Goal: Task Accomplishment & Management: Complete application form

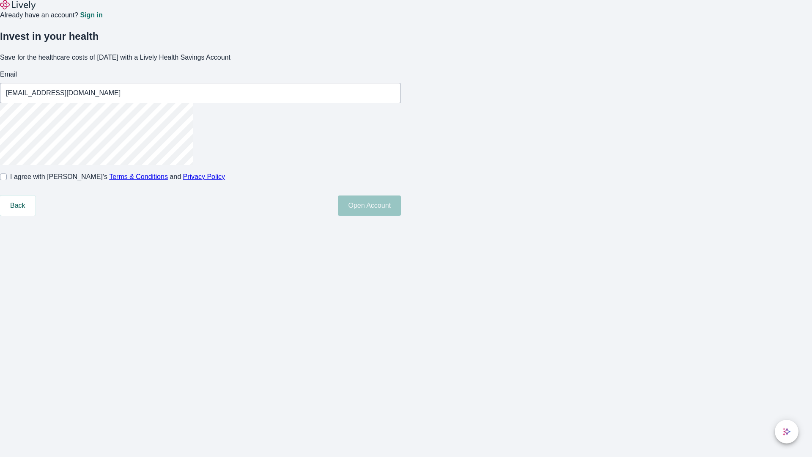
click at [7, 180] on input "I agree with Lively’s Terms & Conditions and Privacy Policy" at bounding box center [3, 176] width 7 height 7
checkbox input "true"
click at [401, 216] on button "Open Account" at bounding box center [369, 205] width 63 height 20
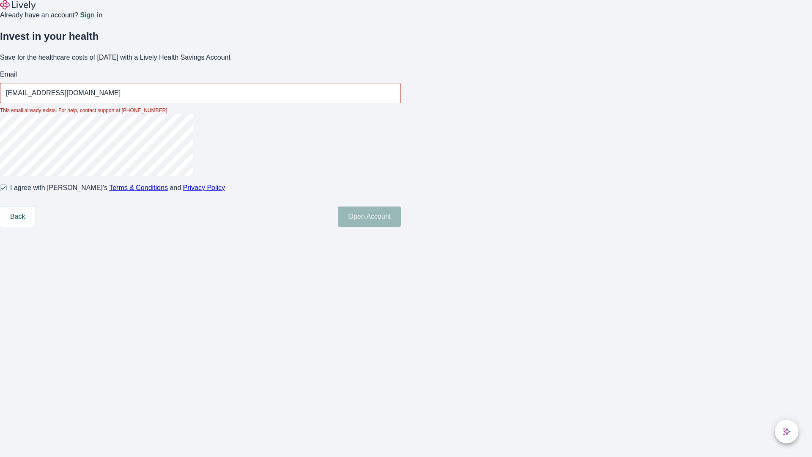
type input "[EMAIL_ADDRESS][DOMAIN_NAME]"
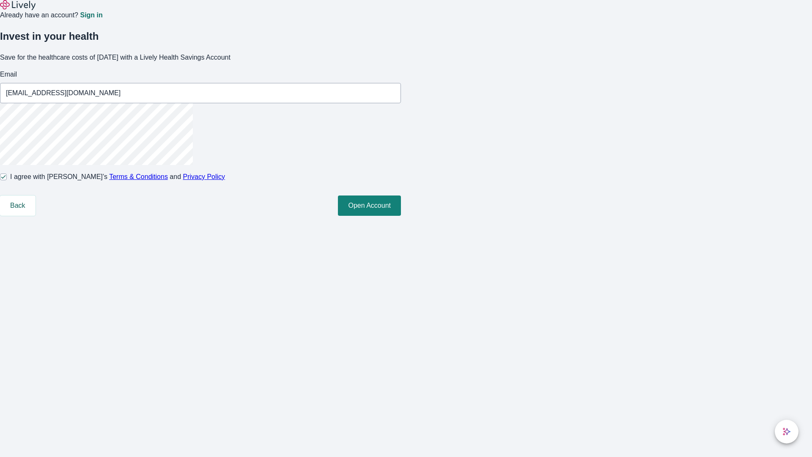
click at [7, 180] on input "I agree with Lively’s Terms & Conditions and Privacy Policy" at bounding box center [3, 176] width 7 height 7
checkbox input "false"
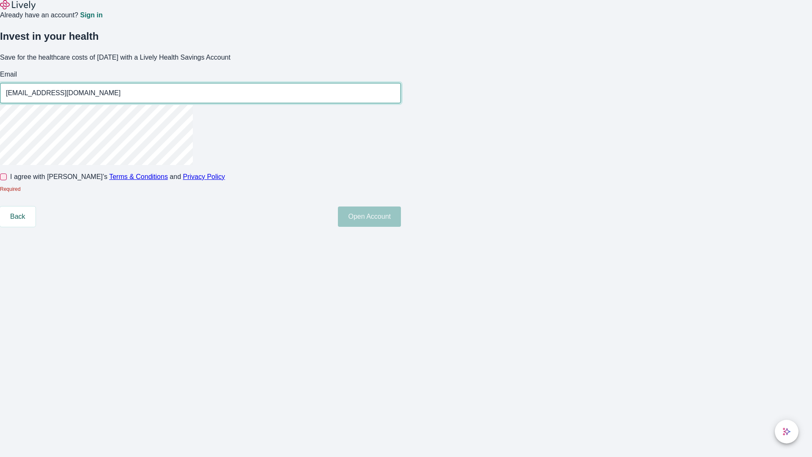
type input "[EMAIL_ADDRESS][DOMAIN_NAME]"
click at [7, 180] on input "I agree with Lively’s Terms & Conditions and Privacy Policy" at bounding box center [3, 176] width 7 height 7
checkbox input "true"
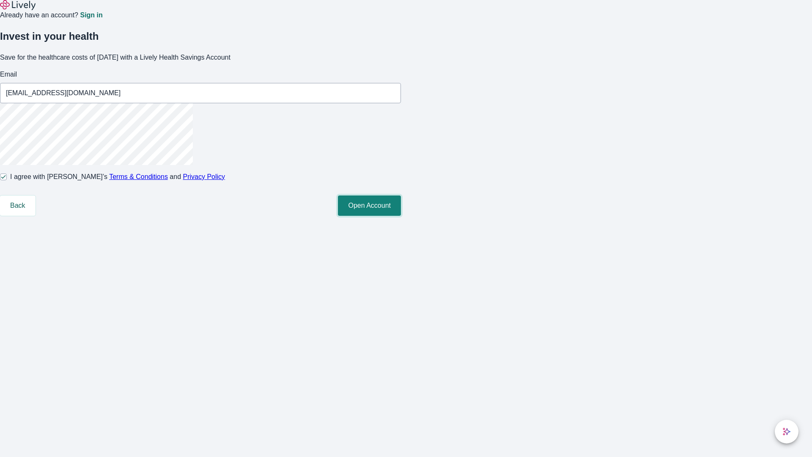
click at [401, 216] on button "Open Account" at bounding box center [369, 205] width 63 height 20
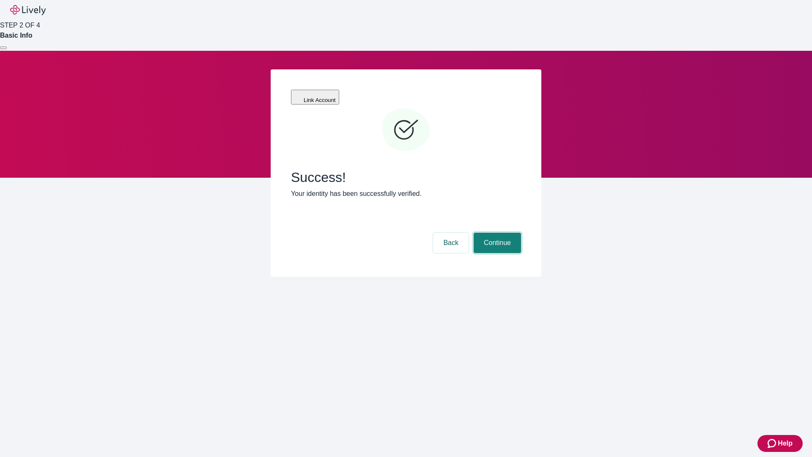
click at [496, 233] on button "Continue" at bounding box center [497, 243] width 47 height 20
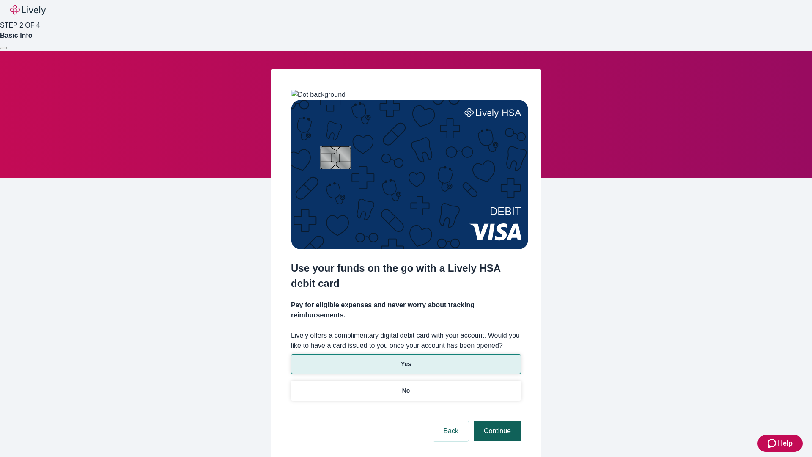
click at [406, 386] on p "No" at bounding box center [406, 390] width 8 height 9
click at [496, 421] on button "Continue" at bounding box center [497, 431] width 47 height 20
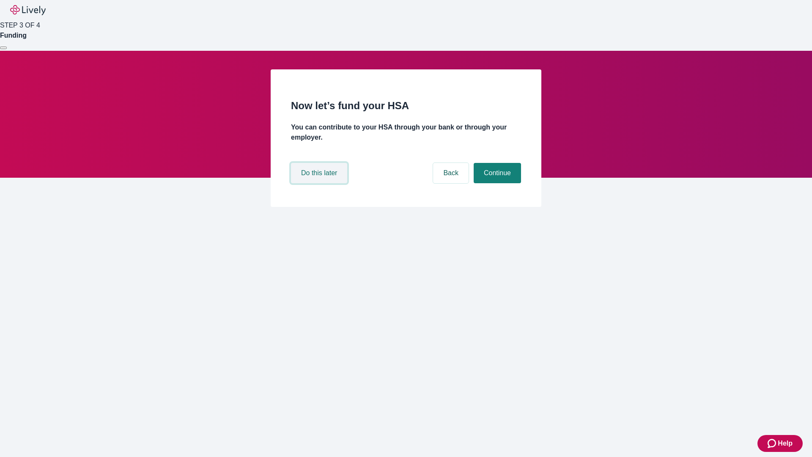
click at [320, 183] on button "Do this later" at bounding box center [319, 173] width 56 height 20
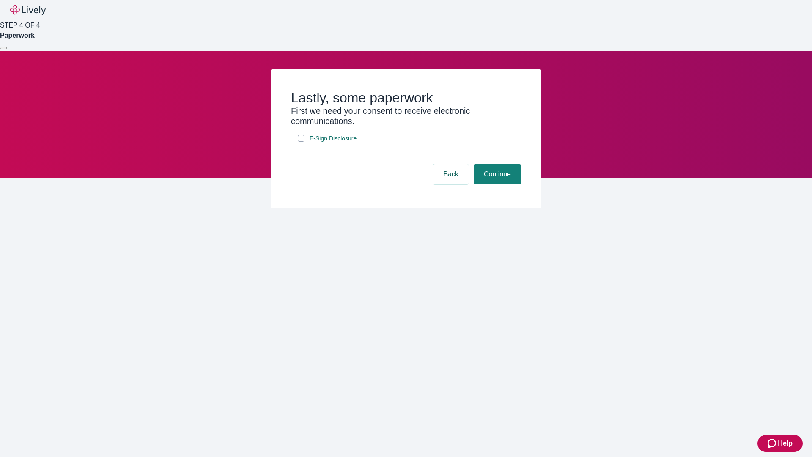
click at [301, 142] on input "E-Sign Disclosure" at bounding box center [301, 138] width 7 height 7
checkbox input "true"
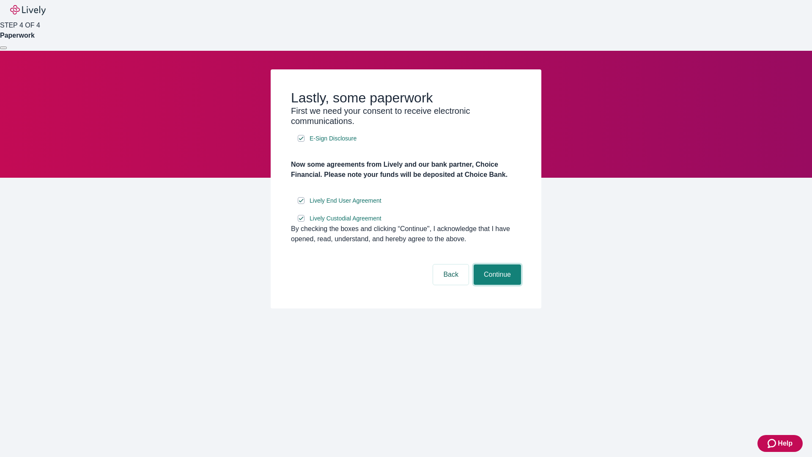
click at [496, 285] on button "Continue" at bounding box center [497, 274] width 47 height 20
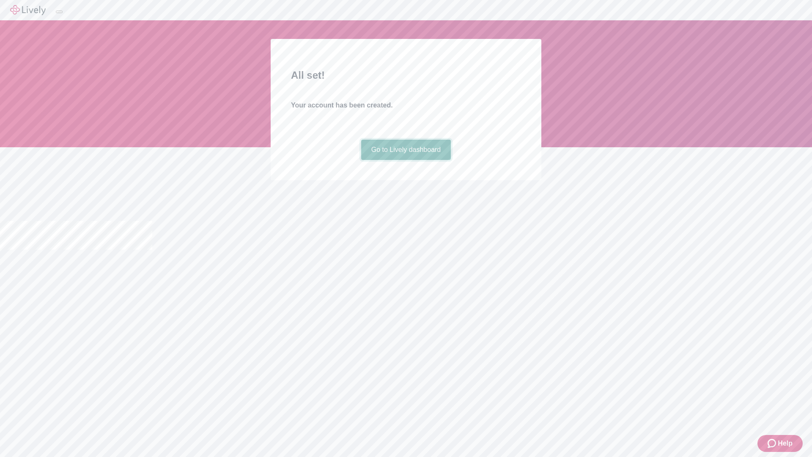
click at [406, 160] on link "Go to Lively dashboard" at bounding box center [406, 150] width 90 height 20
